Goal: Transaction & Acquisition: Purchase product/service

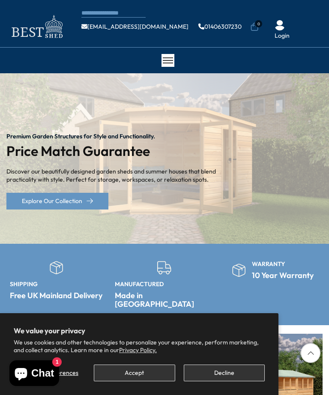
click at [139, 376] on button "Accept" at bounding box center [134, 373] width 81 height 17
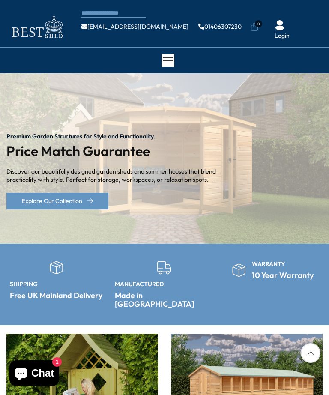
click at [142, 334] on div "Arbours" at bounding box center [82, 391] width 152 height 115
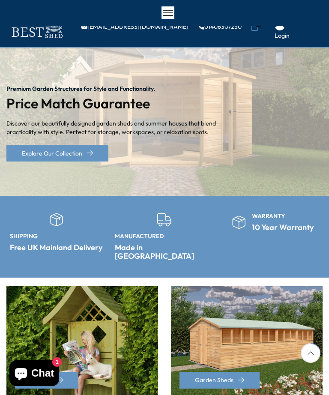
scroll to position [314, 0]
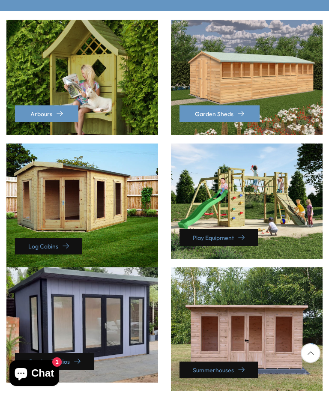
click at [235, 135] on div "Garden Sheds" at bounding box center [247, 77] width 152 height 115
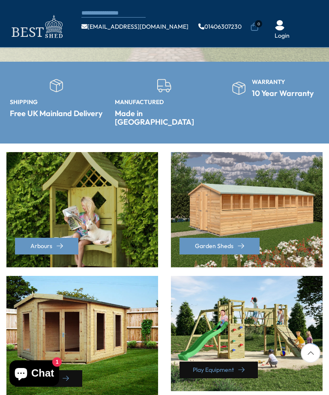
scroll to position [245, 0]
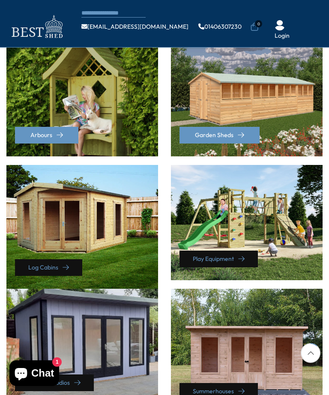
click at [207, 181] on div "Play Equipment" at bounding box center [247, 222] width 152 height 115
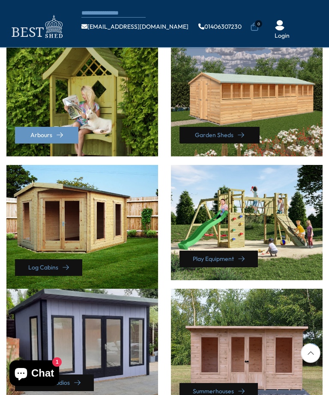
click at [206, 127] on link "Garden Sheds" at bounding box center [220, 135] width 80 height 17
click at [213, 127] on link "Garden Sheds" at bounding box center [220, 135] width 80 height 17
